Goal: Find specific page/section: Find specific page/section

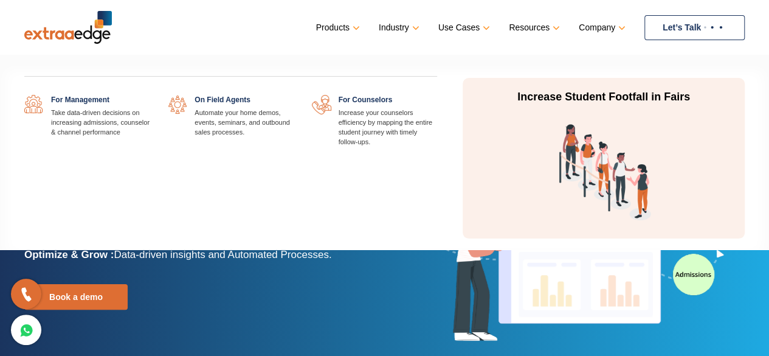
click at [474, 25] on link "Use Cases" at bounding box center [462, 28] width 49 height 18
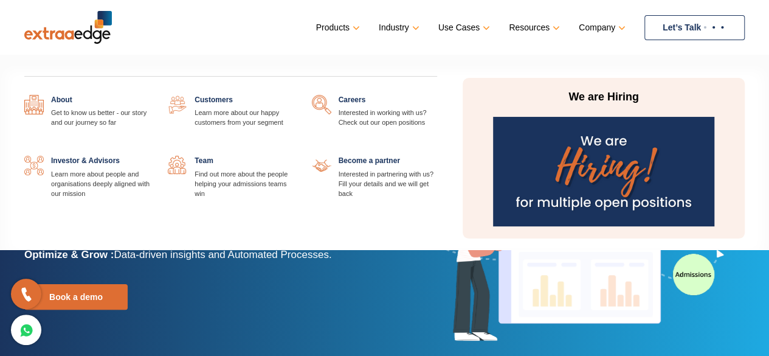
click at [437, 95] on link at bounding box center [437, 95] width 0 height 0
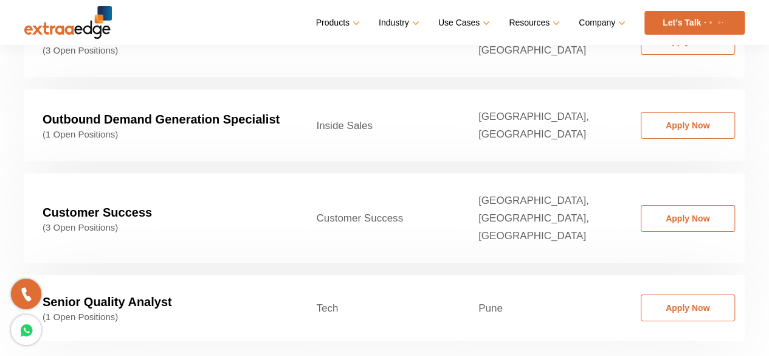
scroll to position [1994, 0]
click at [688, 204] on link "Apply Now" at bounding box center [688, 217] width 94 height 27
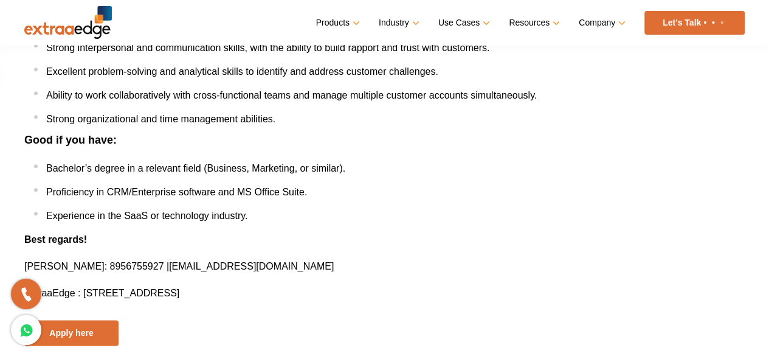
scroll to position [669, 0]
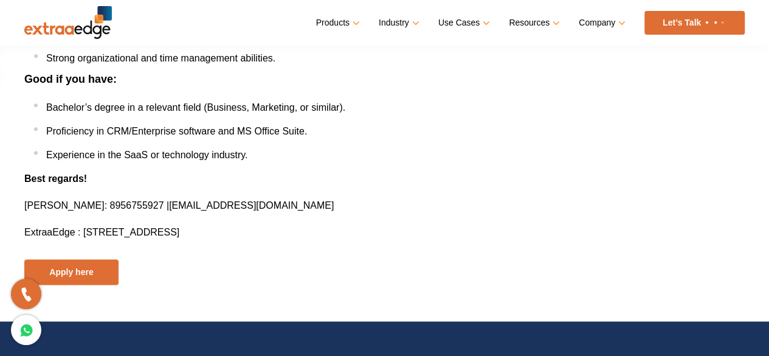
drag, startPoint x: 85, startPoint y: 228, endPoint x: 574, endPoint y: 239, distance: 488.8
click at [574, 239] on p "ExtraaEdge : Office No. 201,2nd Floor,Tech Summit, Plot No. 110, Priyanka Park,…" at bounding box center [384, 232] width 720 height 18
copy span "Office No. 201,2nd Floor,Tech Summit, Plot No. 110, Priyanka Park, Baner, Pune,…"
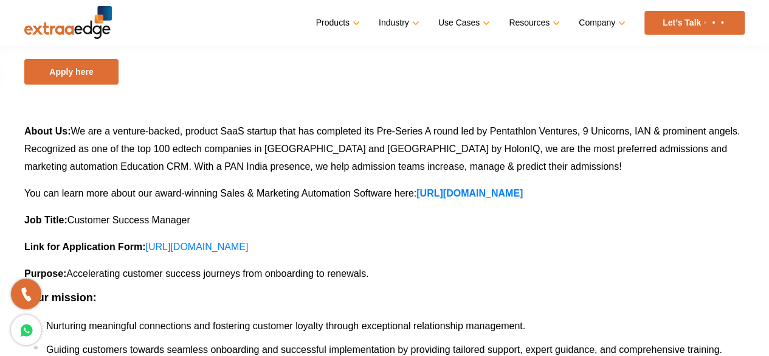
scroll to position [0, 0]
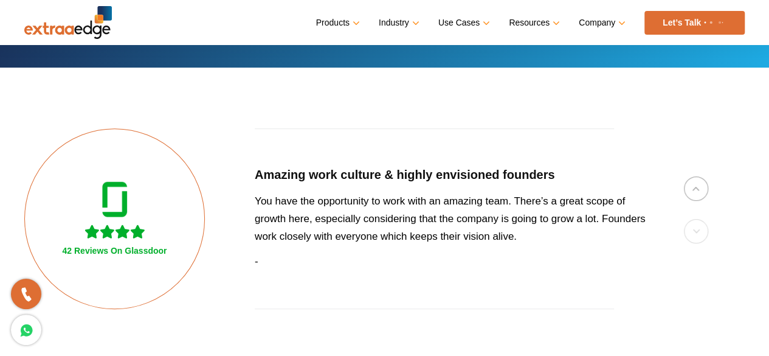
scroll to position [232, 0]
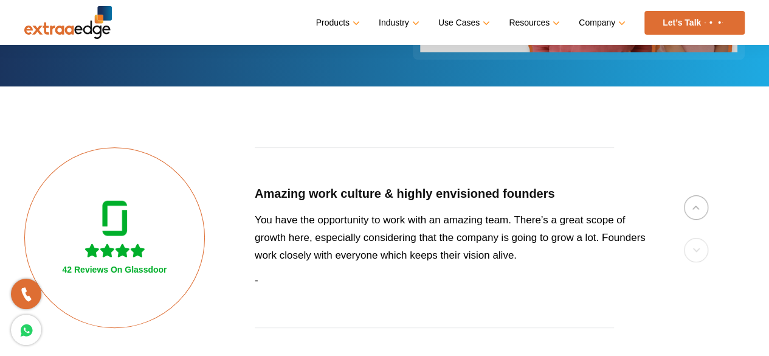
click at [105, 232] on img at bounding box center [115, 218] width 26 height 36
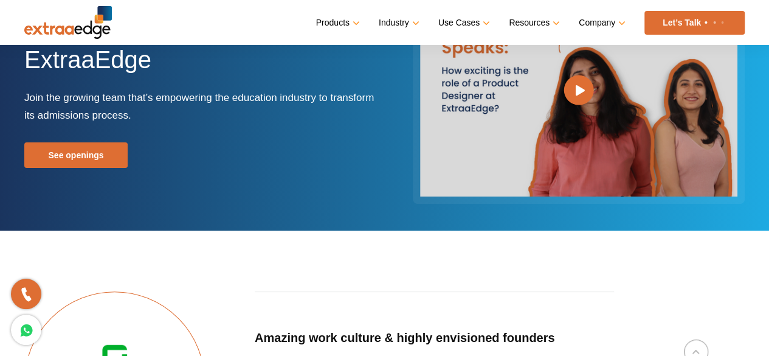
scroll to position [0, 0]
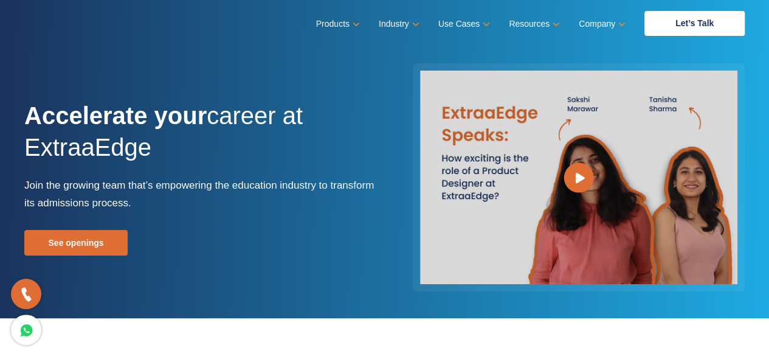
drag, startPoint x: 21, startPoint y: 148, endPoint x: 159, endPoint y: 168, distance: 140.1
click at [159, 168] on div "Accelerate your career at ExtraaEdge Join the growing team that’s empowering th…" at bounding box center [200, 178] width 370 height 156
copy h1 "ExtraaEdge"
